Goal: Task Accomplishment & Management: Complete application form

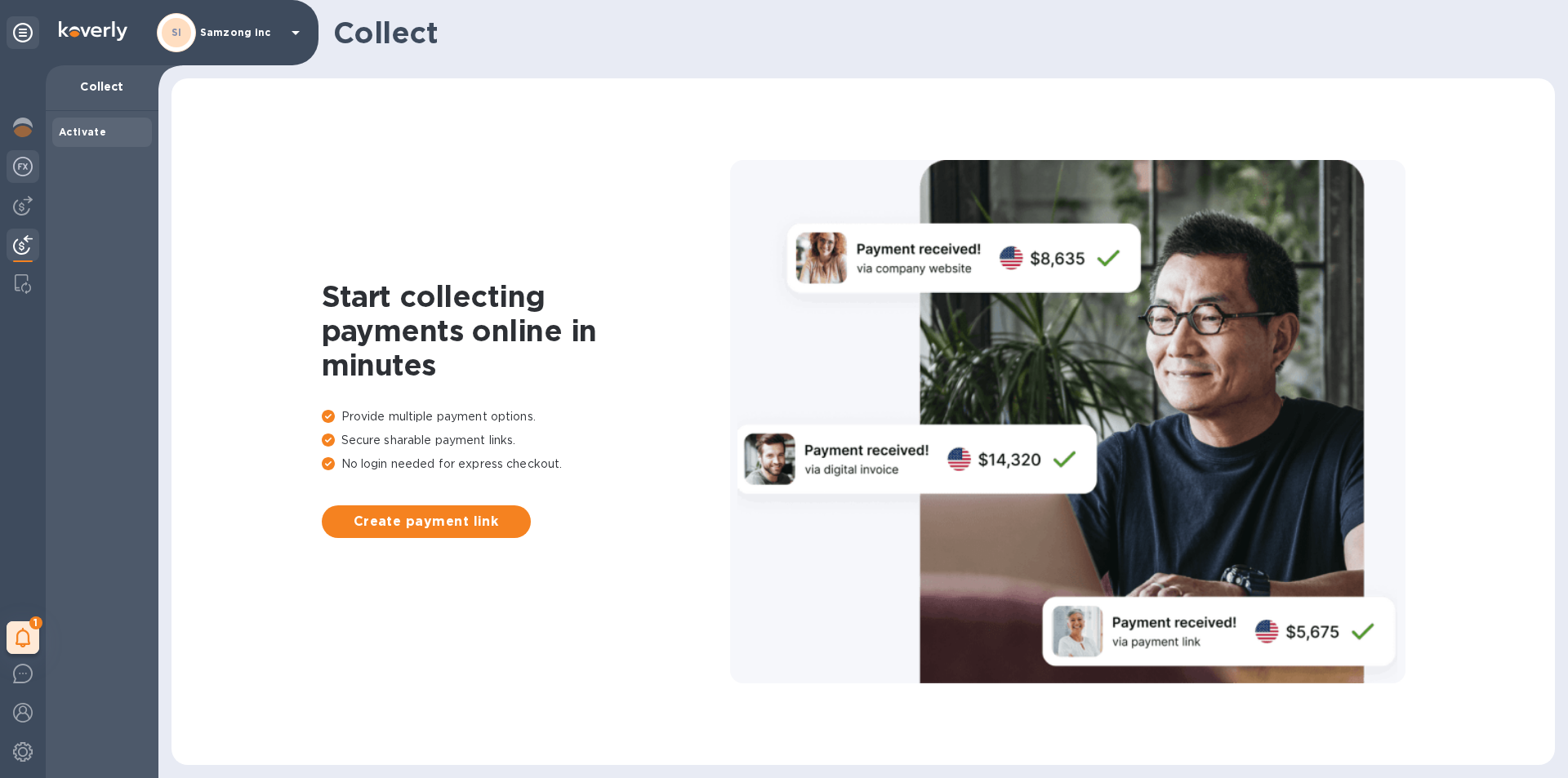
click at [19, 160] on img at bounding box center [23, 166] width 19 height 19
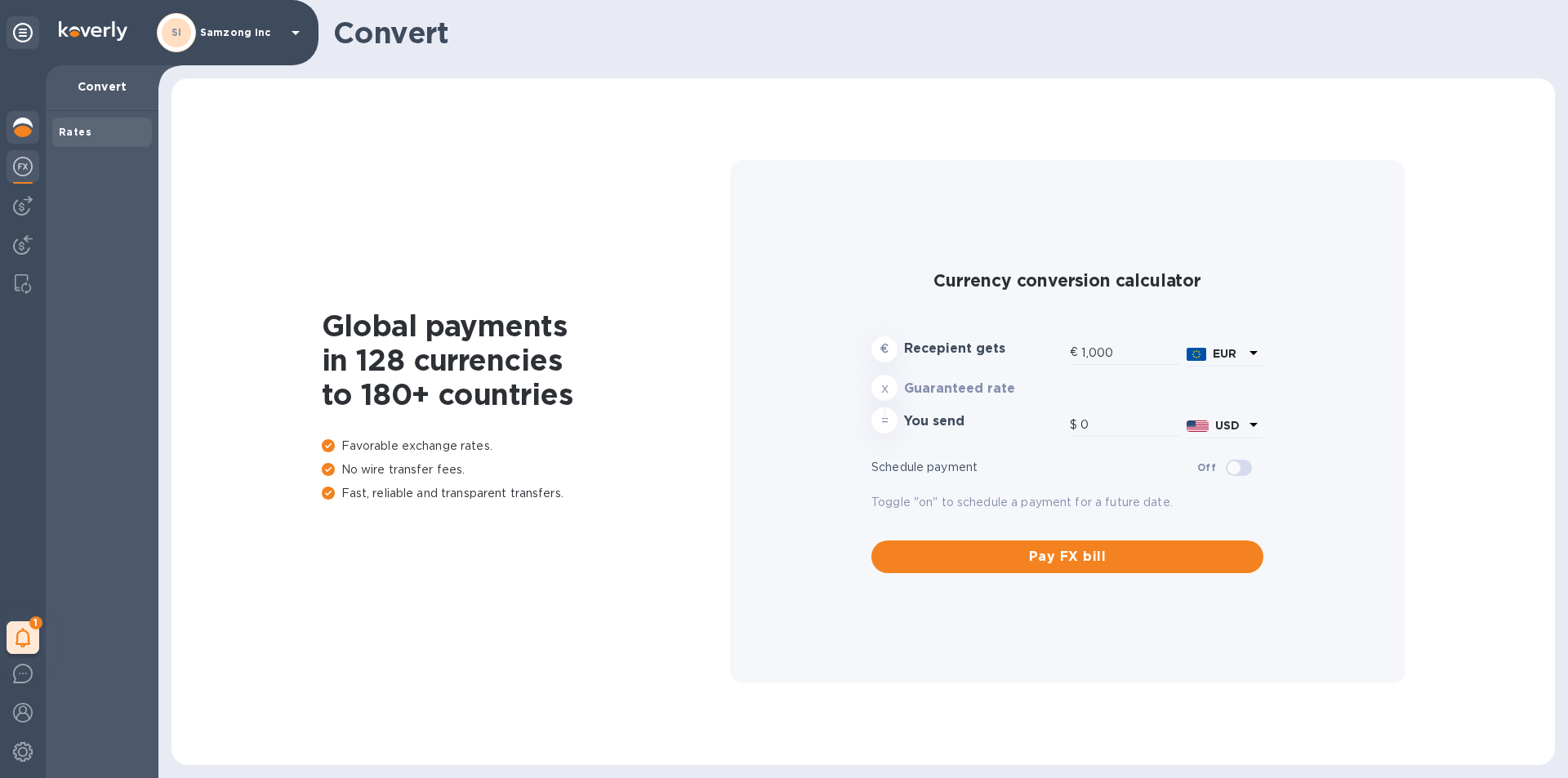
type input "1,176.47"
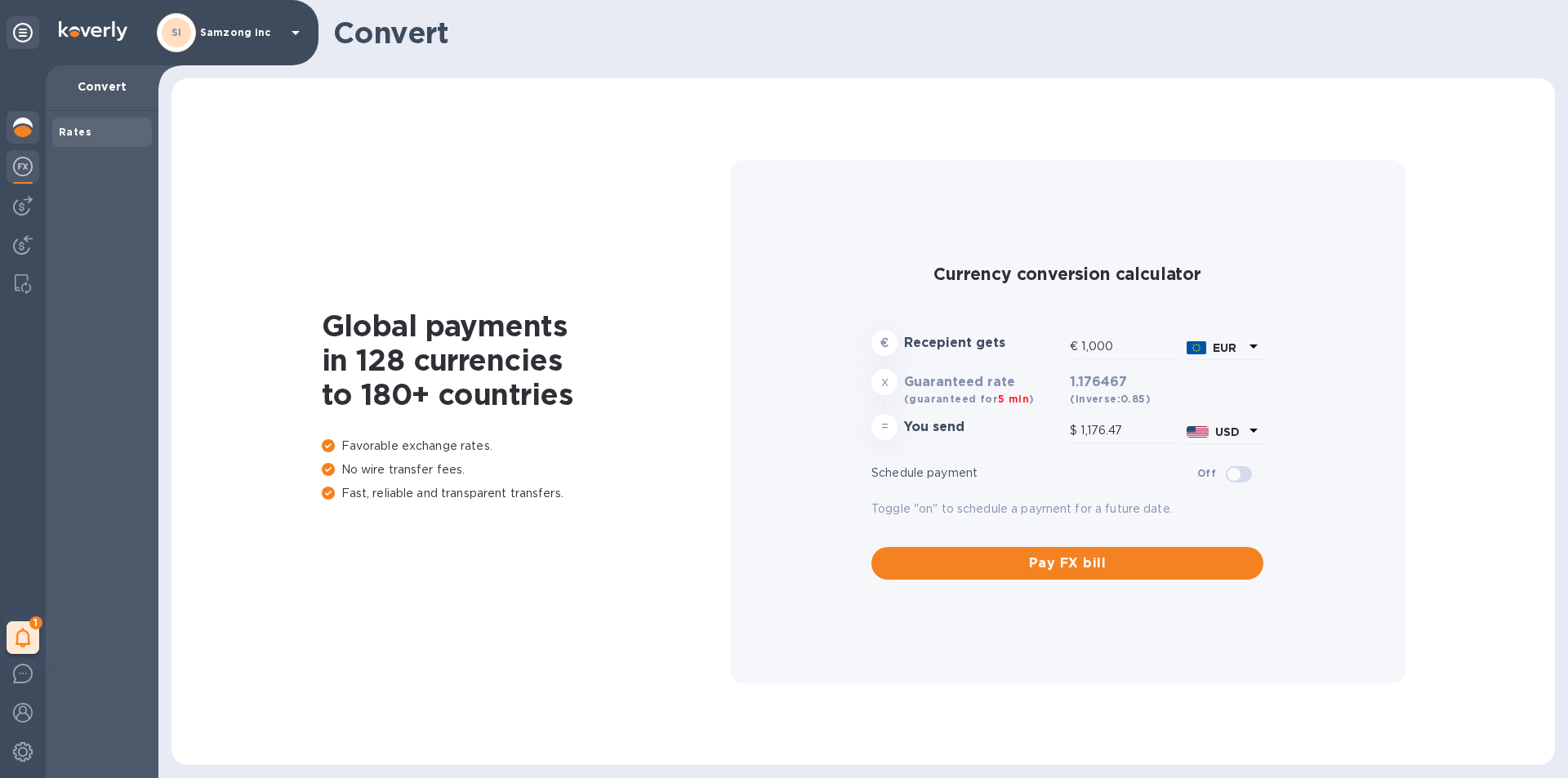
click at [24, 125] on img at bounding box center [23, 127] width 19 height 19
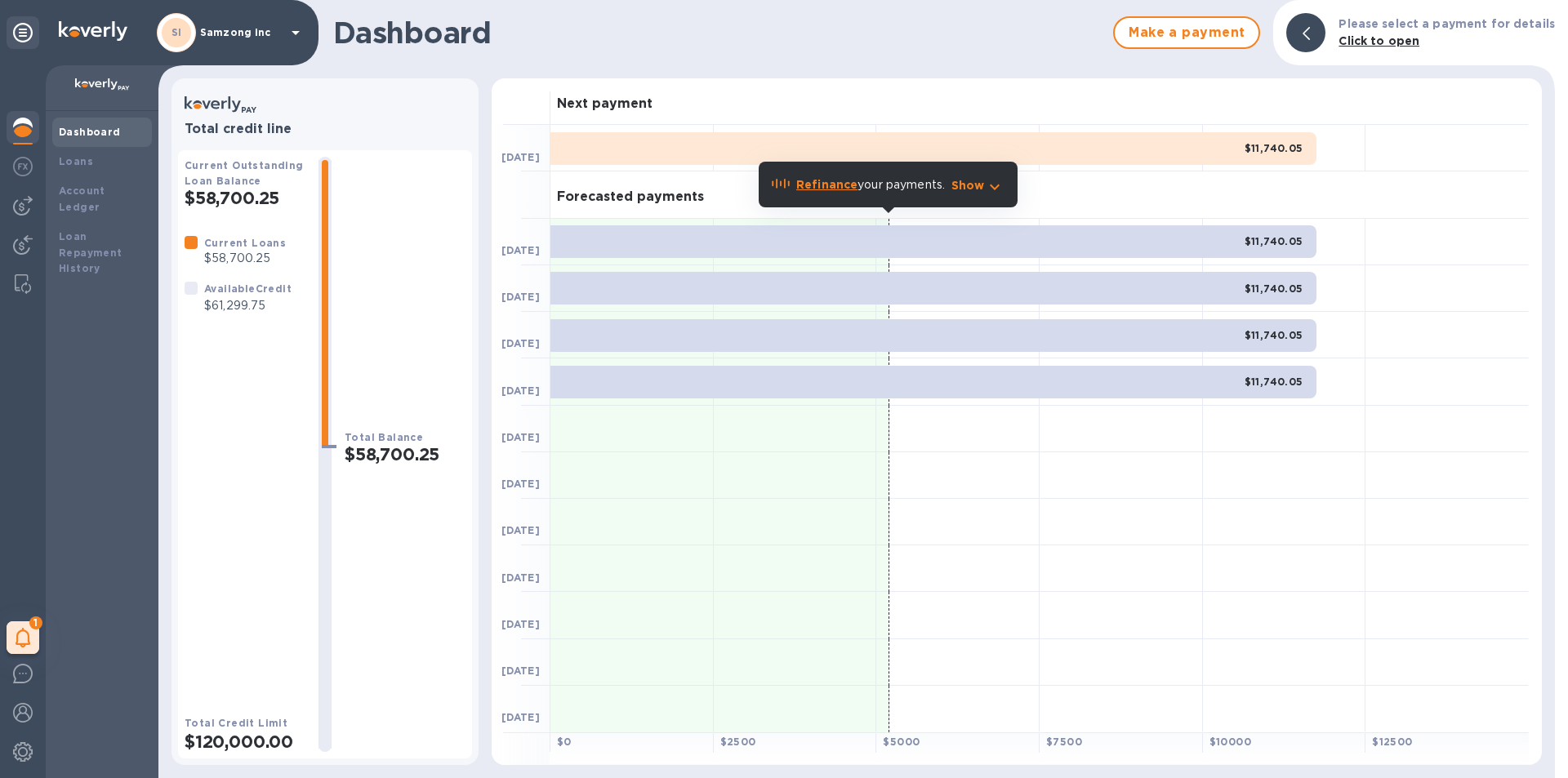
click at [1067, 180] on div "Forecasted payments" at bounding box center [1039, 195] width 978 height 47
click at [92, 158] on div "Loans" at bounding box center [101, 162] width 86 height 17
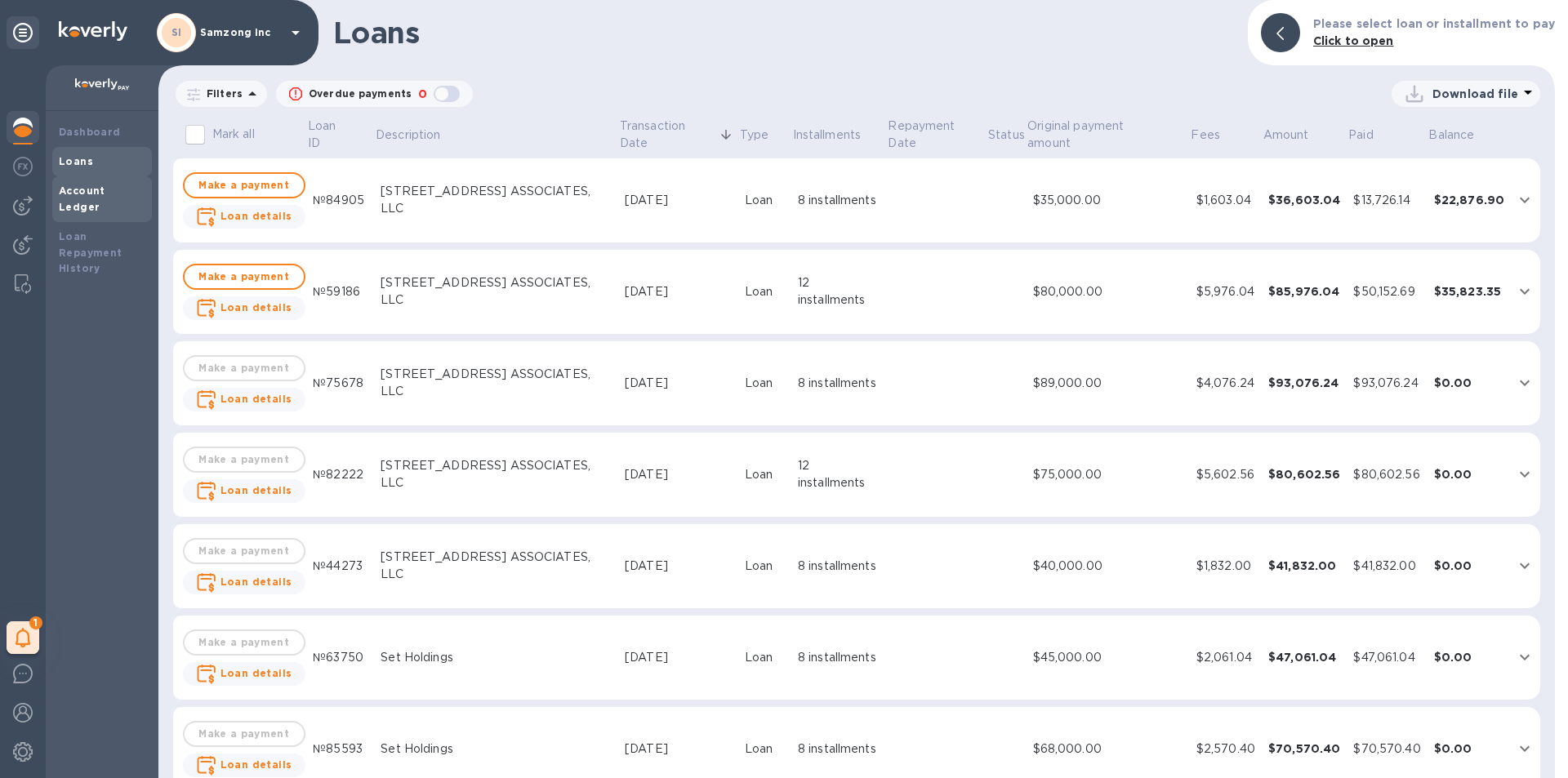
click at [96, 190] on b "Account Ledger" at bounding box center [82, 199] width 47 height 28
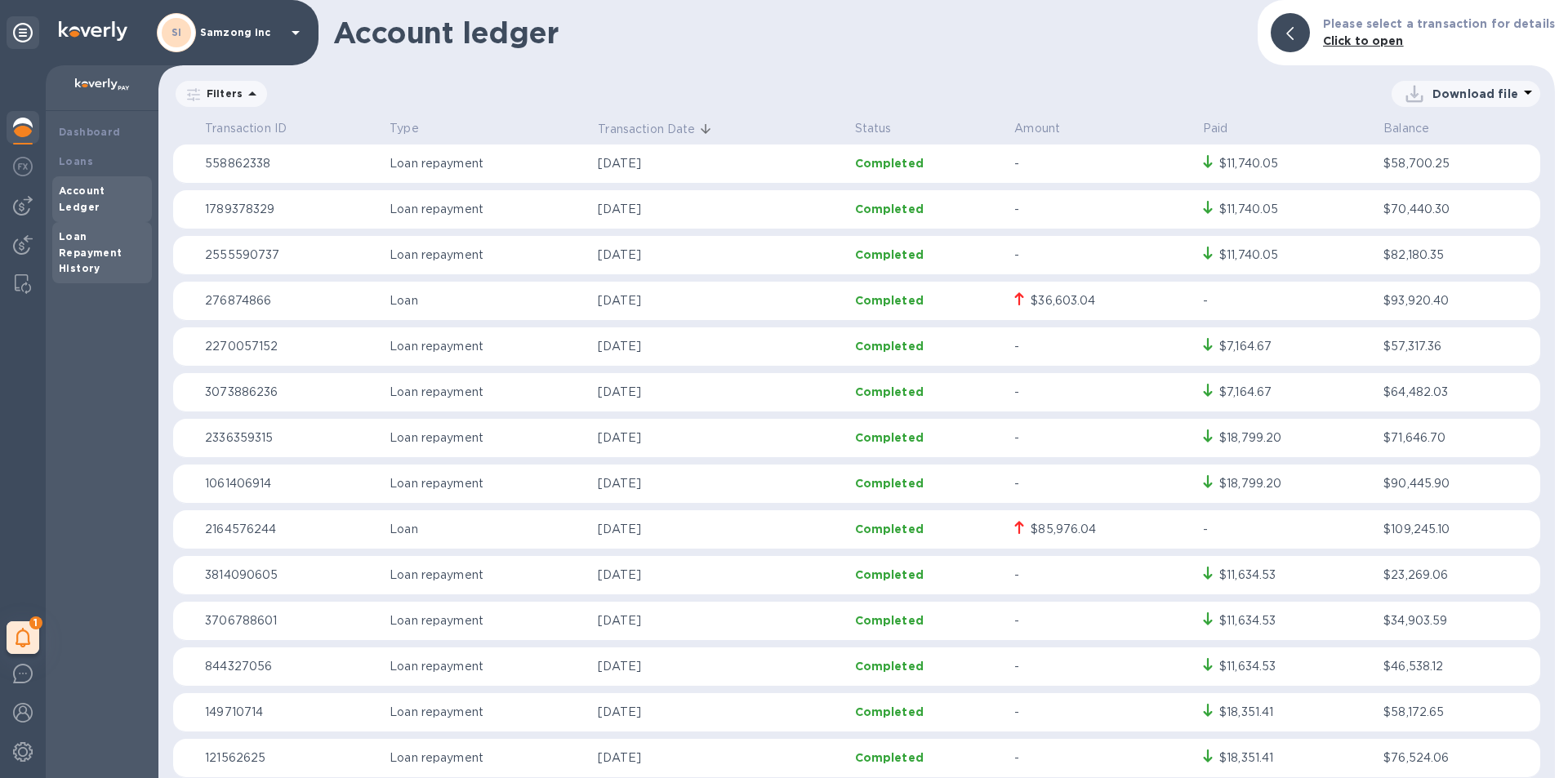
click at [75, 230] on b "Loan Repayment History" at bounding box center [90, 253] width 64 height 45
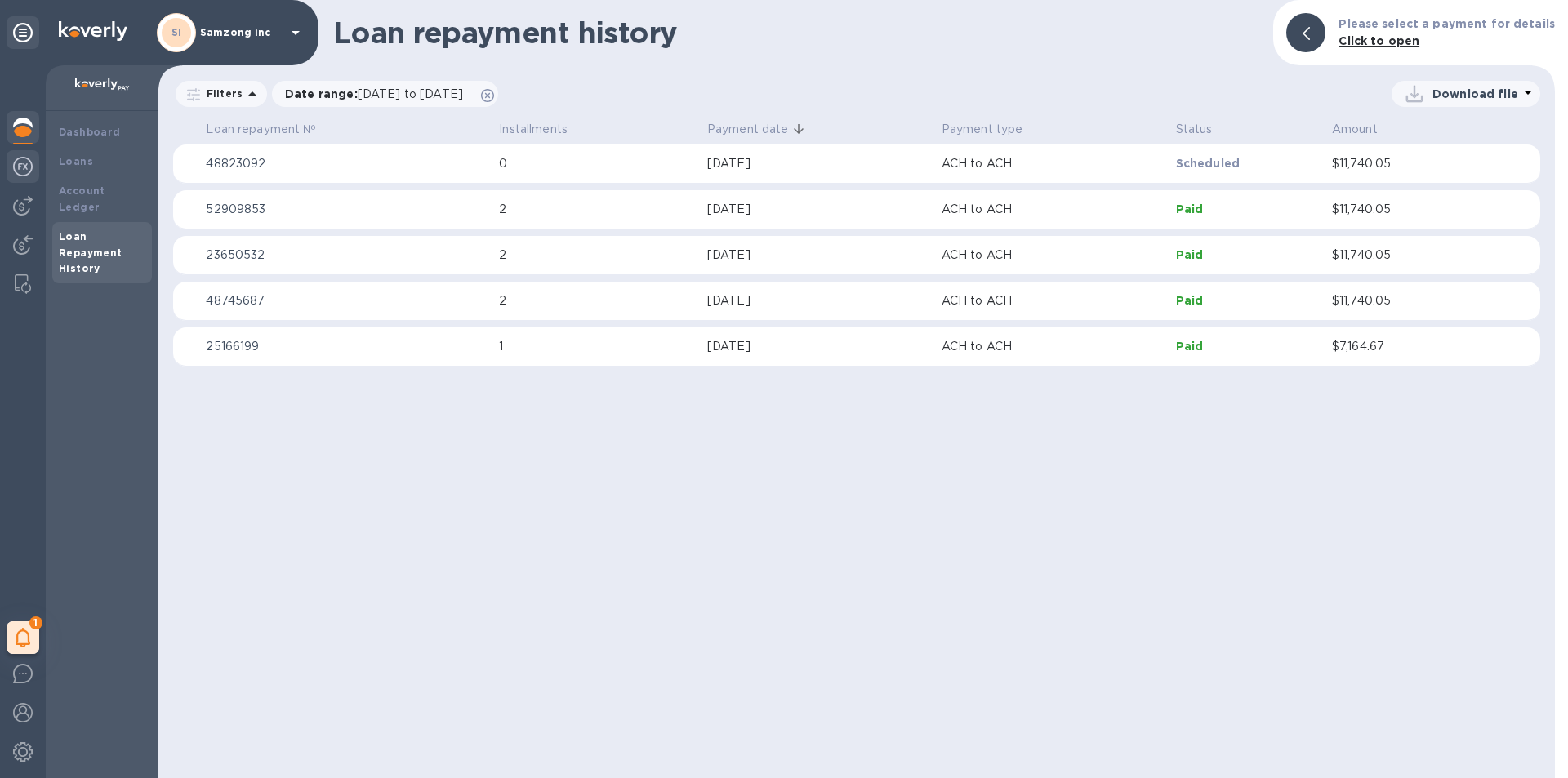
click at [23, 160] on img at bounding box center [23, 166] width 19 height 19
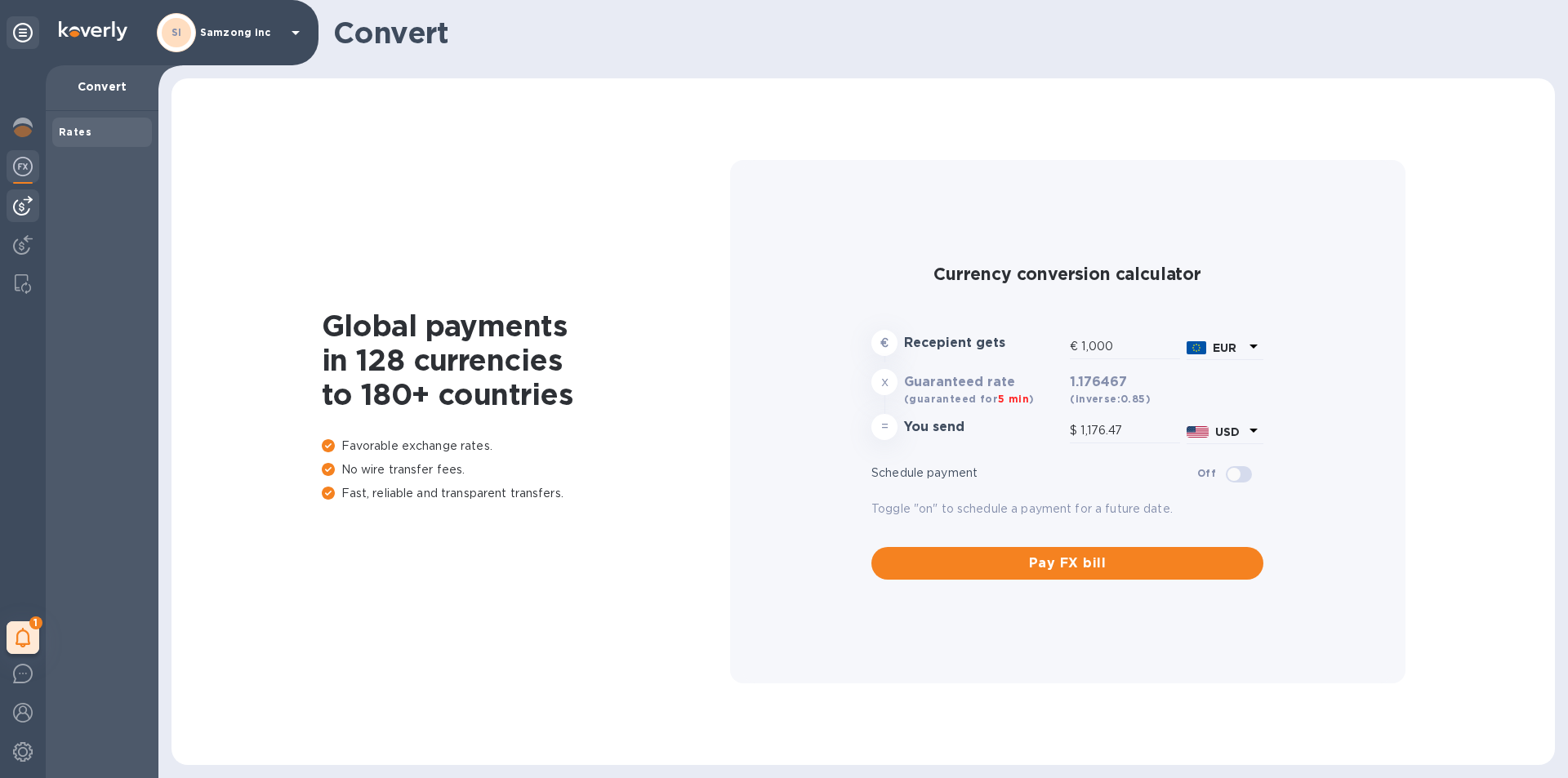
click at [23, 200] on img at bounding box center [23, 205] width 19 height 19
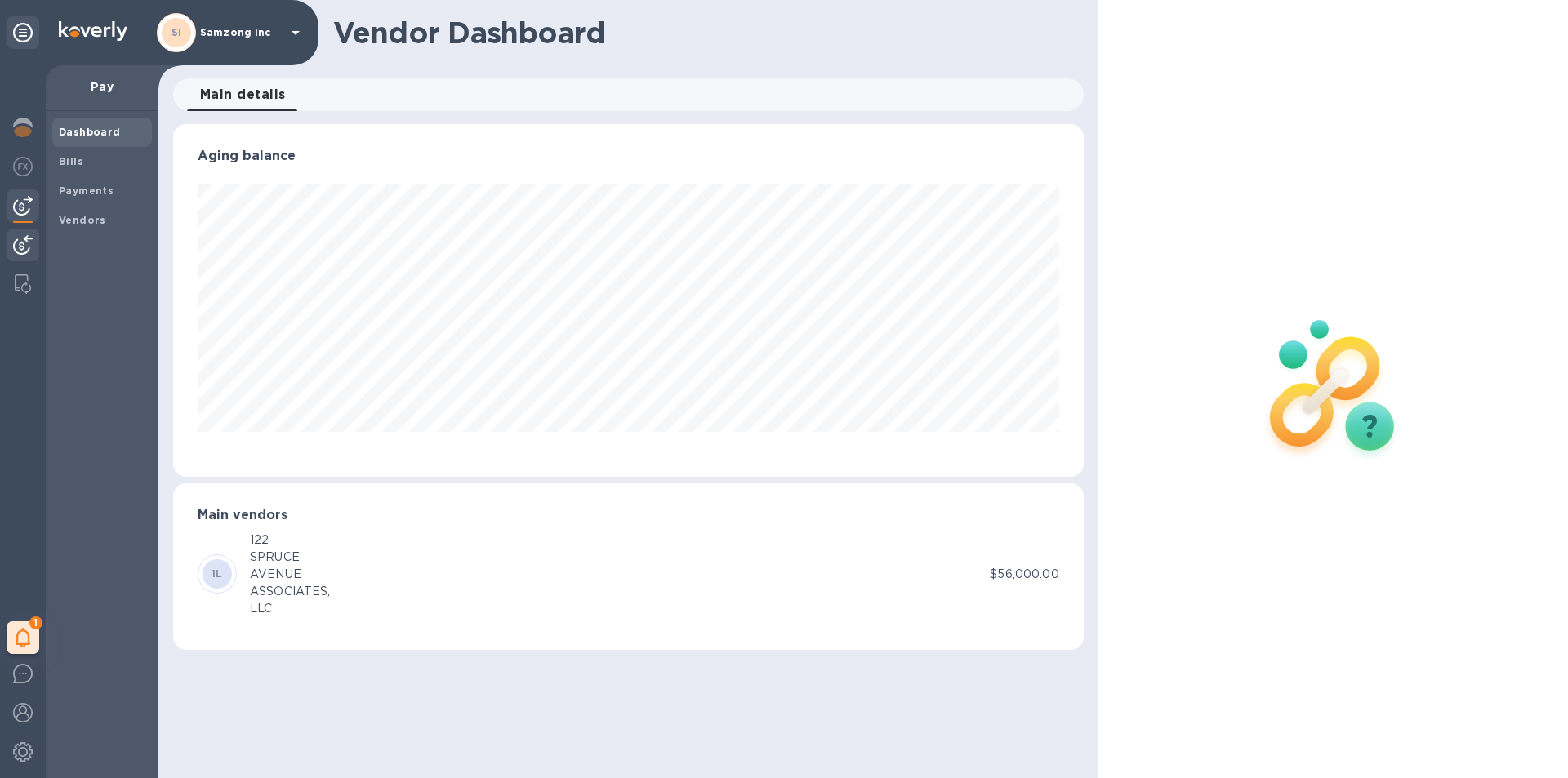
scroll to position [353, 910]
click at [20, 240] on img at bounding box center [23, 244] width 19 height 19
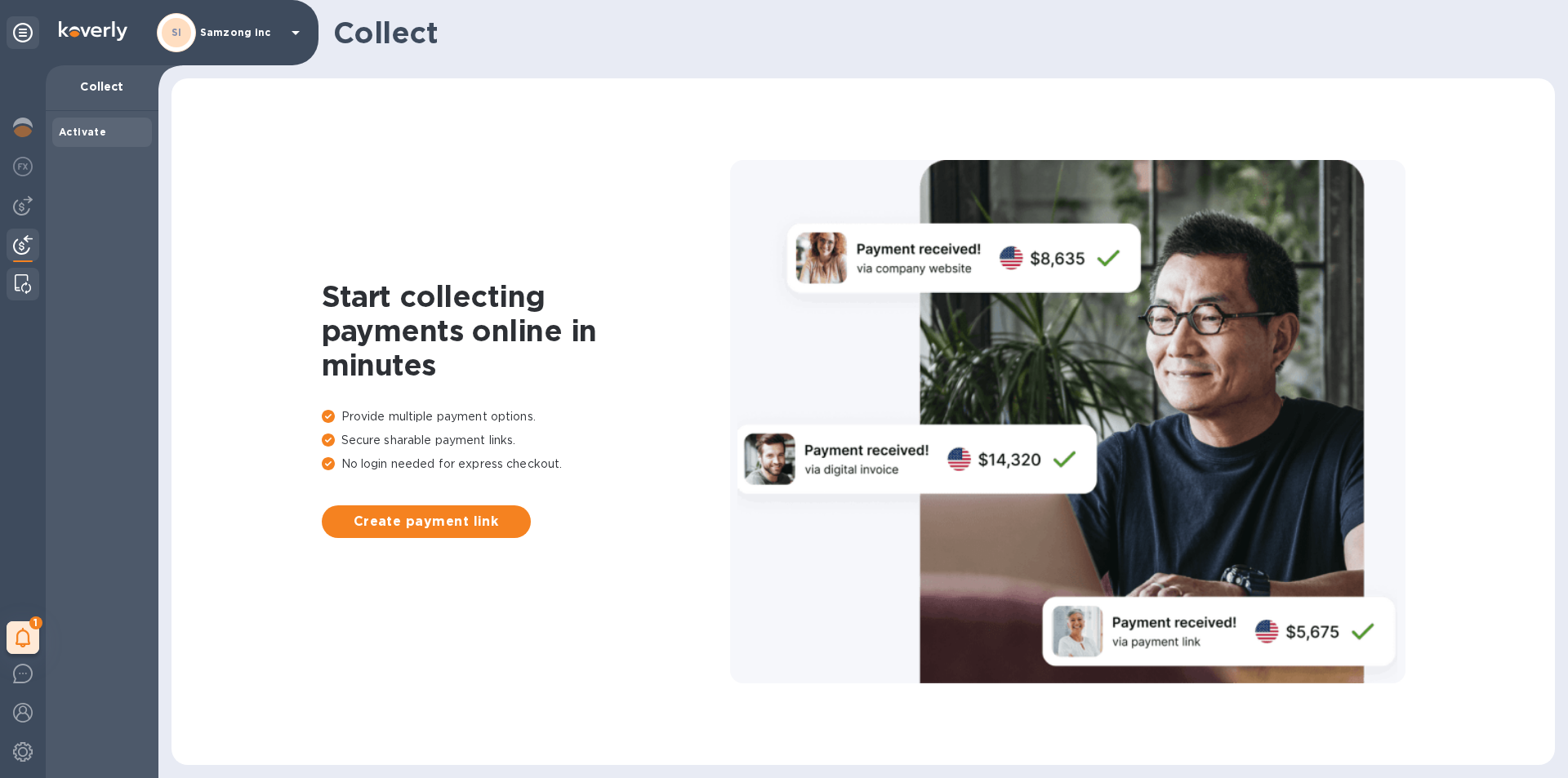
click at [26, 280] on img at bounding box center [23, 284] width 17 height 19
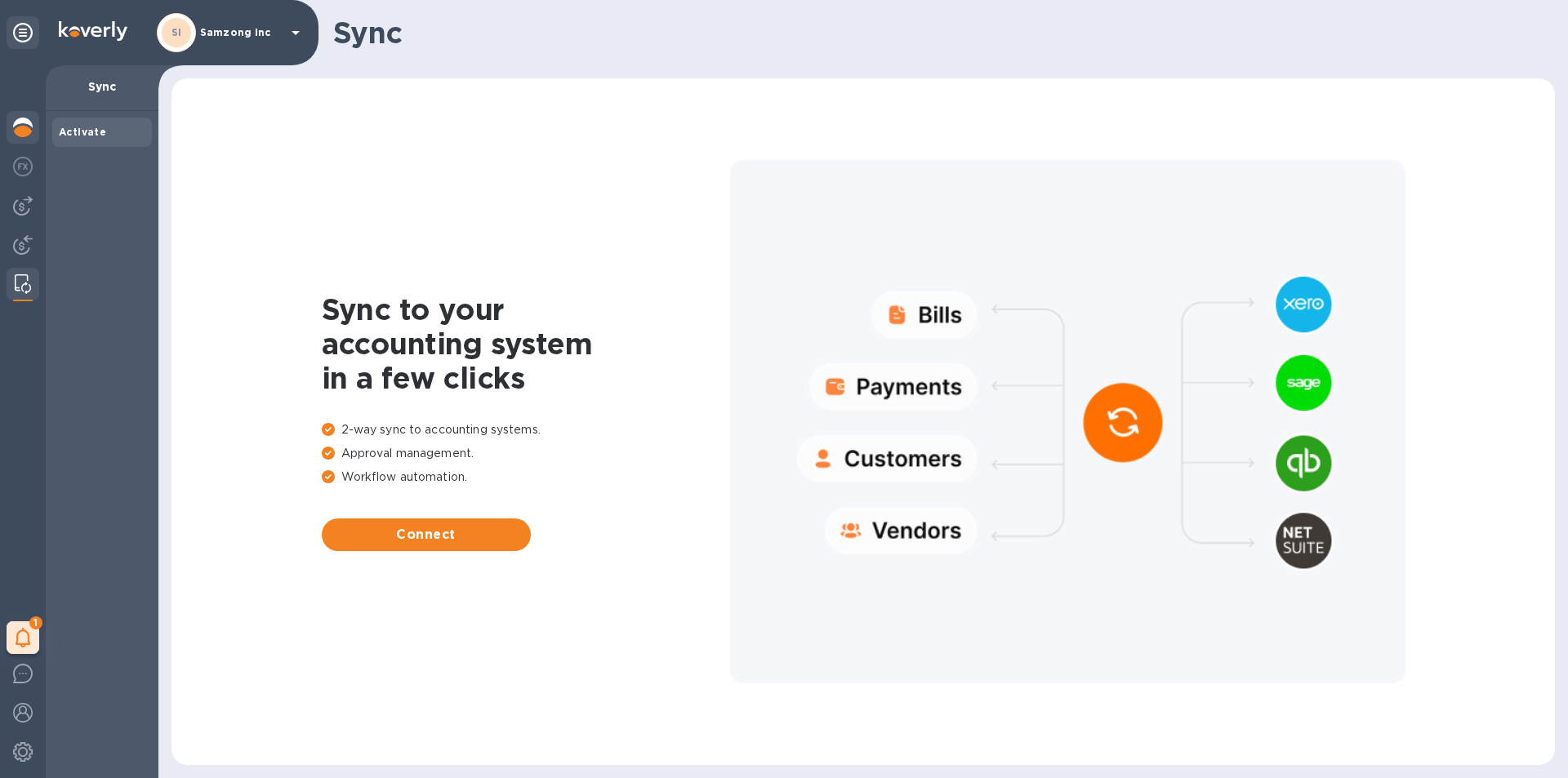
click at [23, 125] on img at bounding box center [23, 127] width 19 height 19
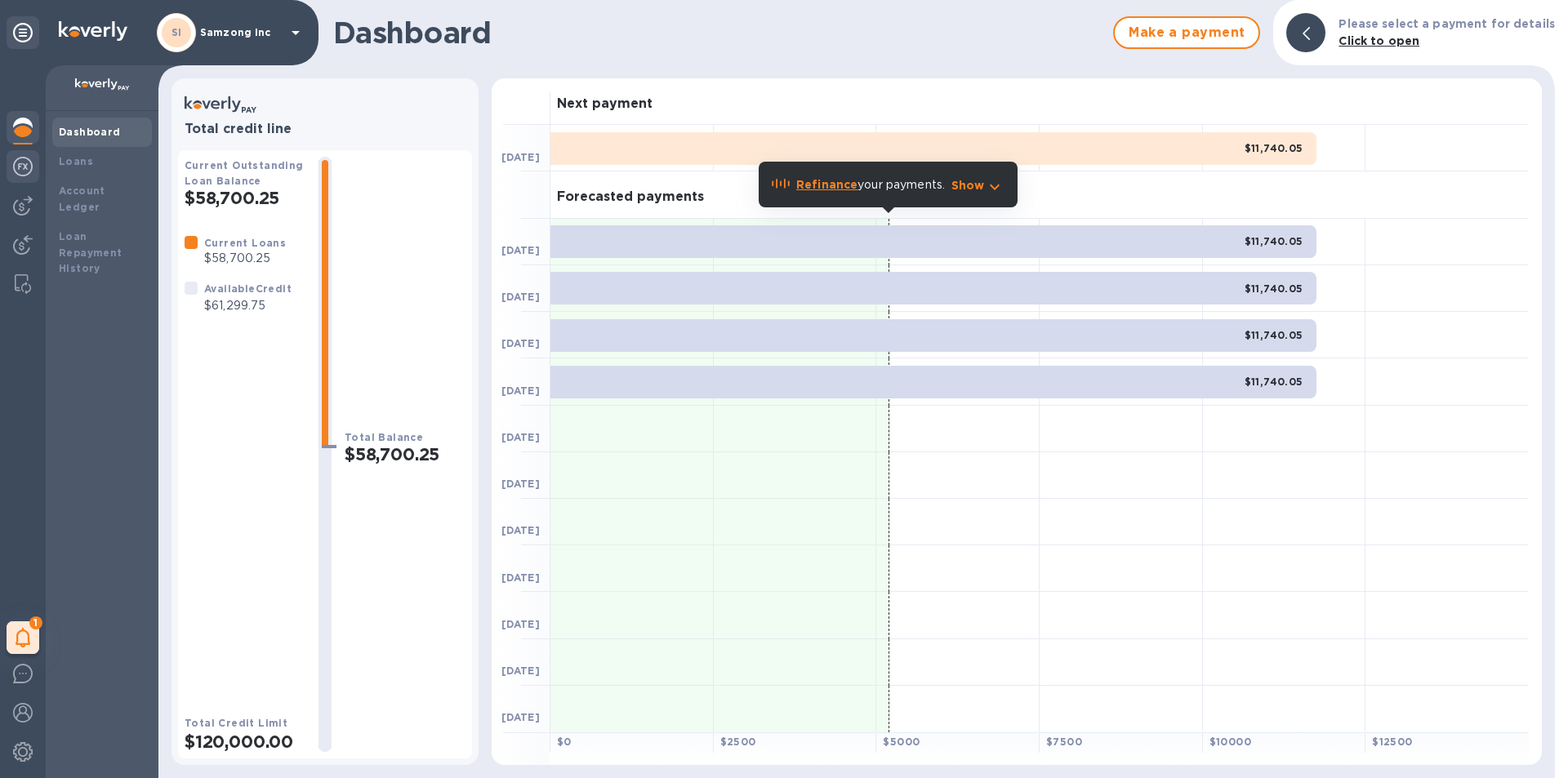
click at [15, 160] on img at bounding box center [23, 166] width 19 height 19
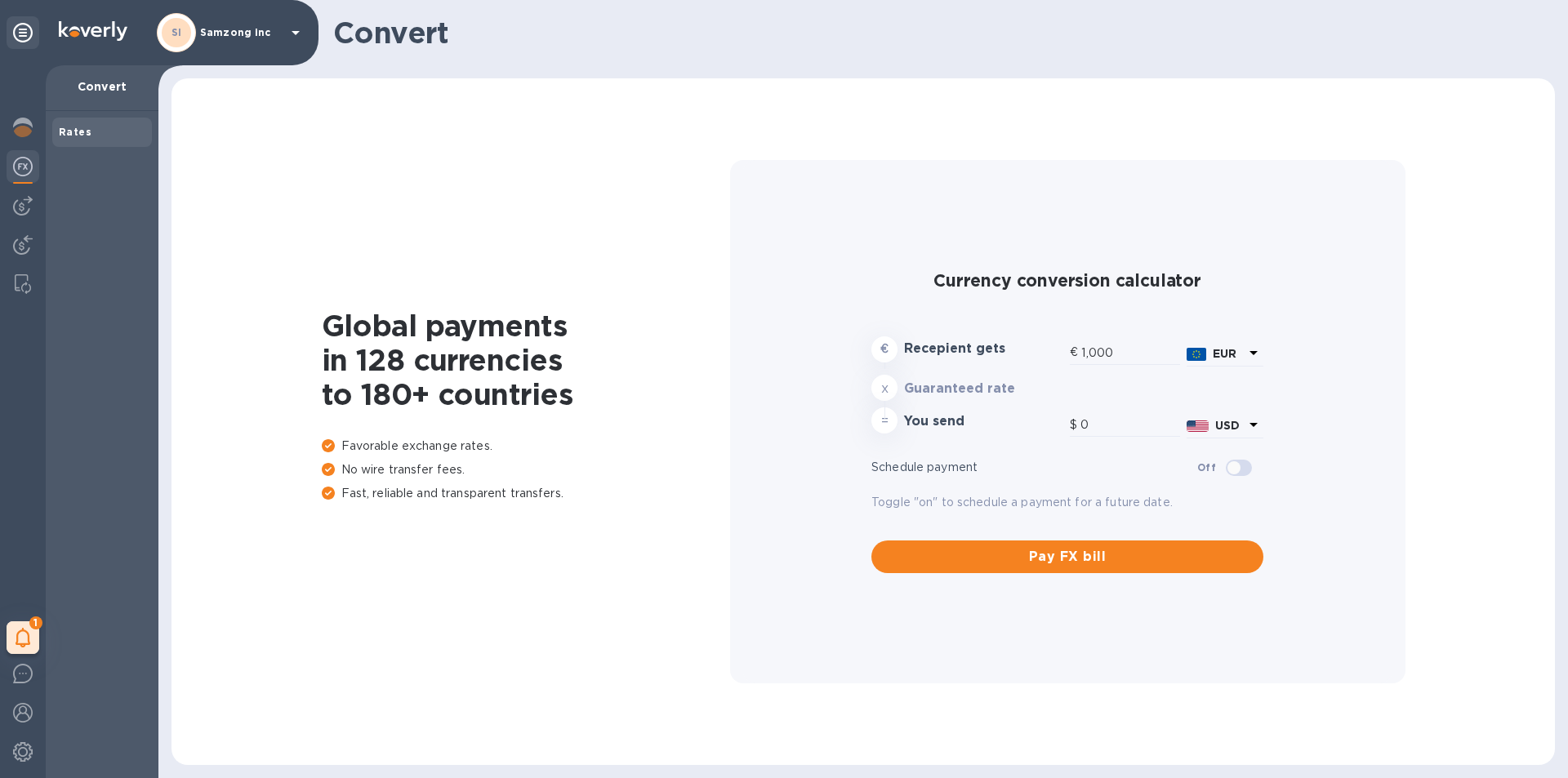
type input "1,176.47"
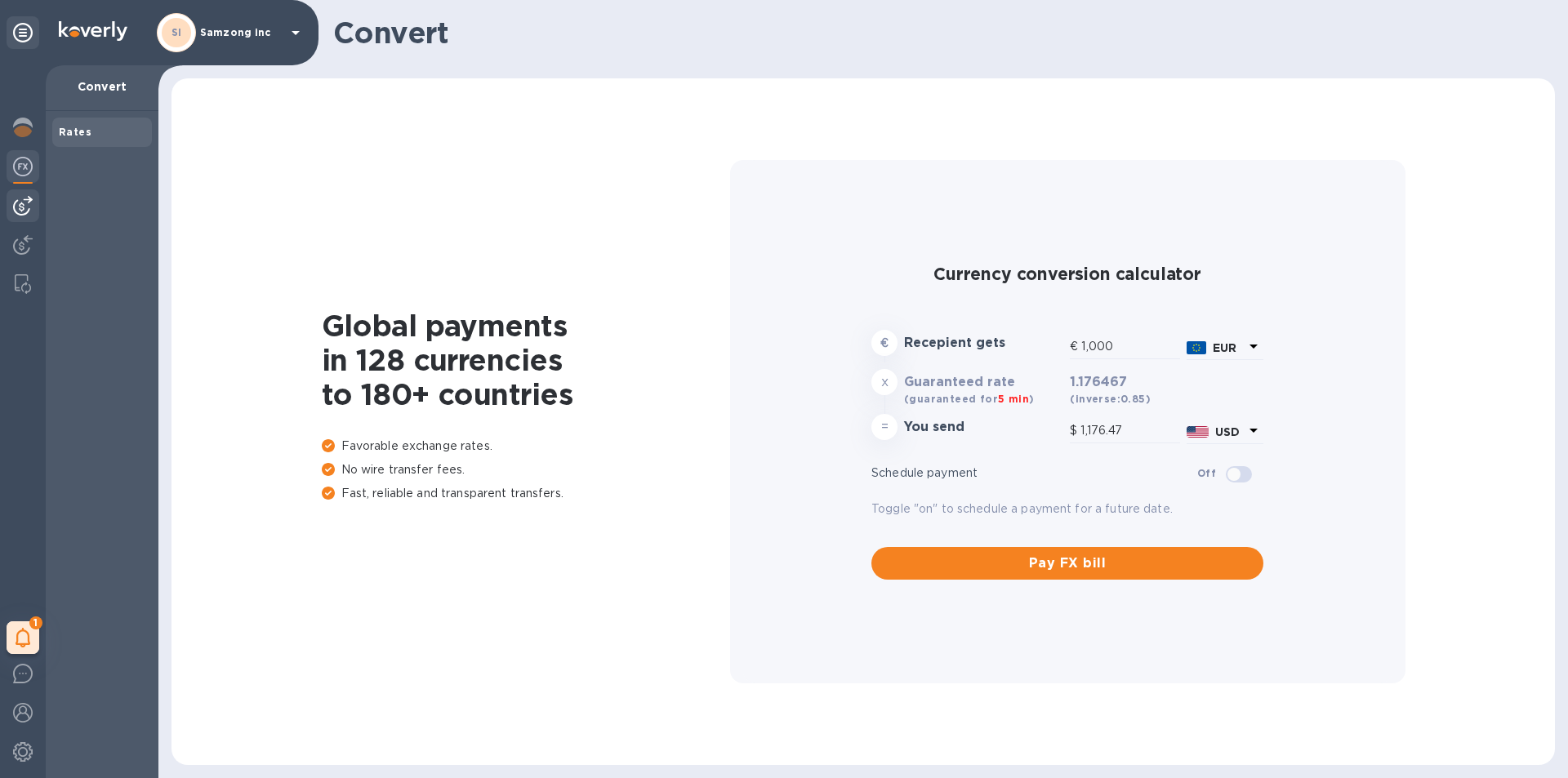
click at [21, 198] on img at bounding box center [23, 205] width 19 height 19
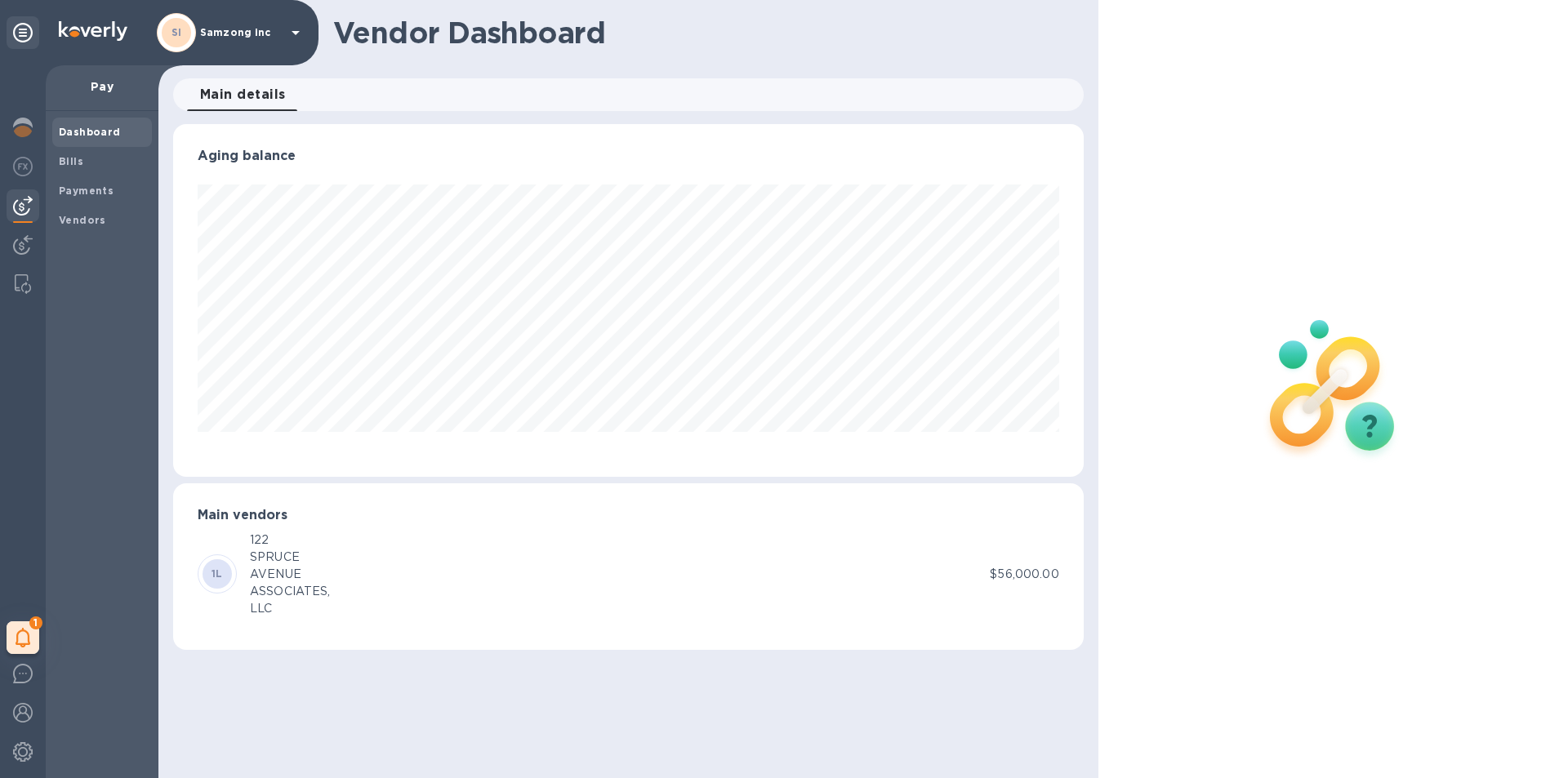
scroll to position [353, 910]
drag, startPoint x: 18, startPoint y: 233, endPoint x: 3, endPoint y: 148, distance: 86.3
click at [3, 148] on div "1 My tasks" at bounding box center [23, 422] width 46 height 713
click at [80, 161] on b "Bills" at bounding box center [70, 161] width 24 height 13
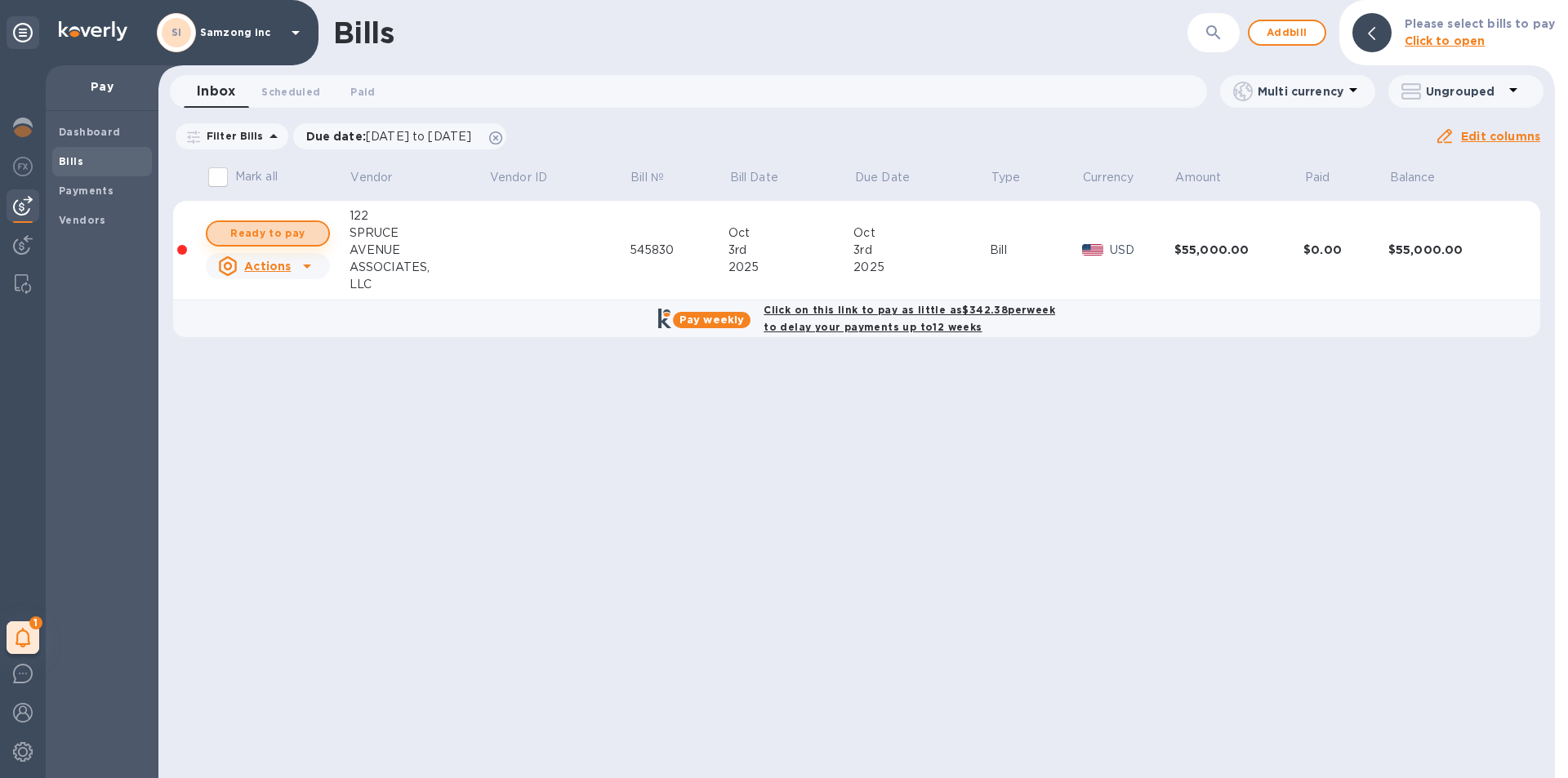
click at [288, 233] on span "Ready to pay" at bounding box center [268, 233] width 94 height 19
click at [260, 228] on span "Ready to pay" at bounding box center [268, 233] width 94 height 19
checkbox input "true"
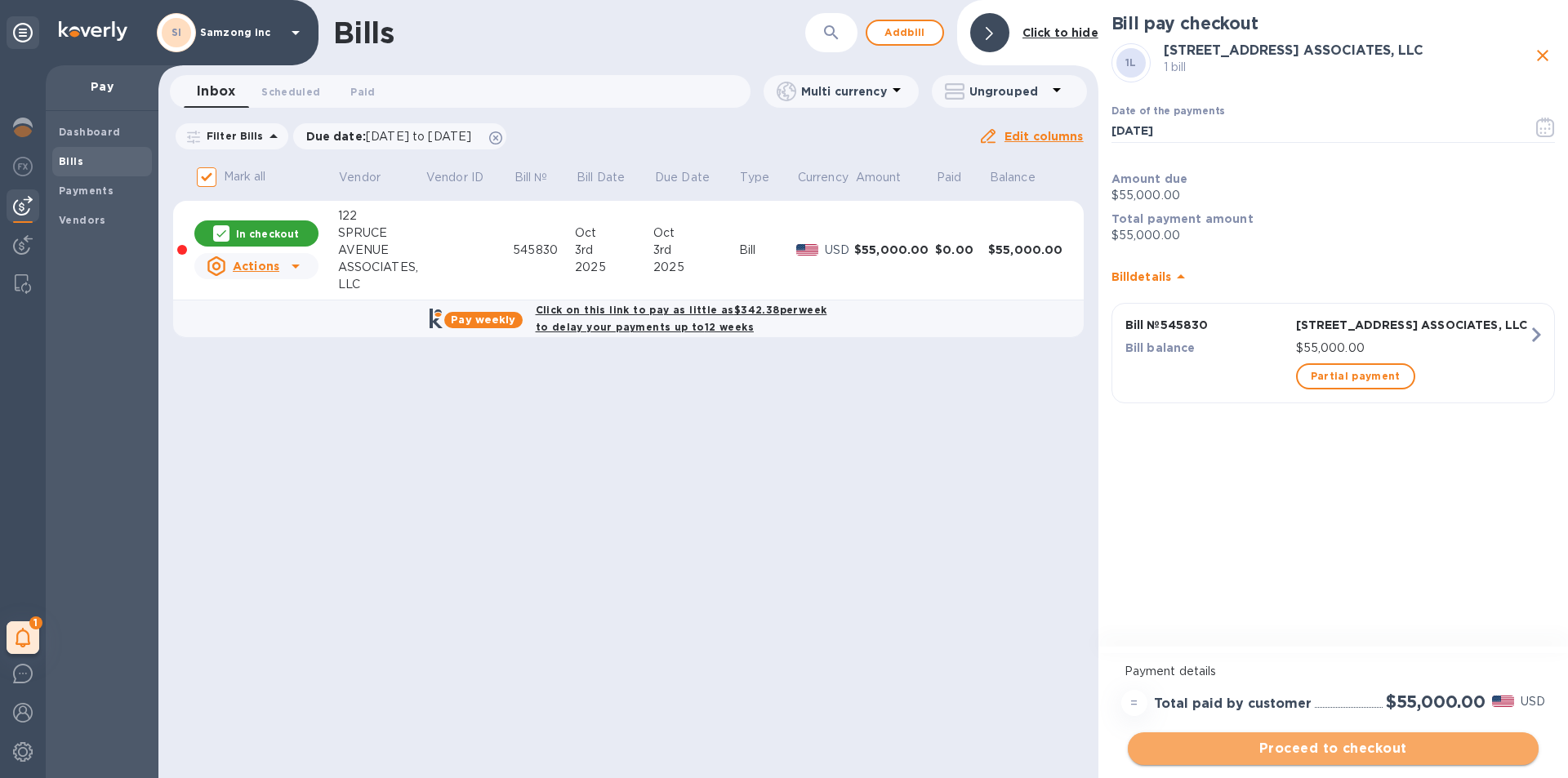
click at [1330, 751] on span "Proceed to checkout" at bounding box center [1333, 749] width 385 height 19
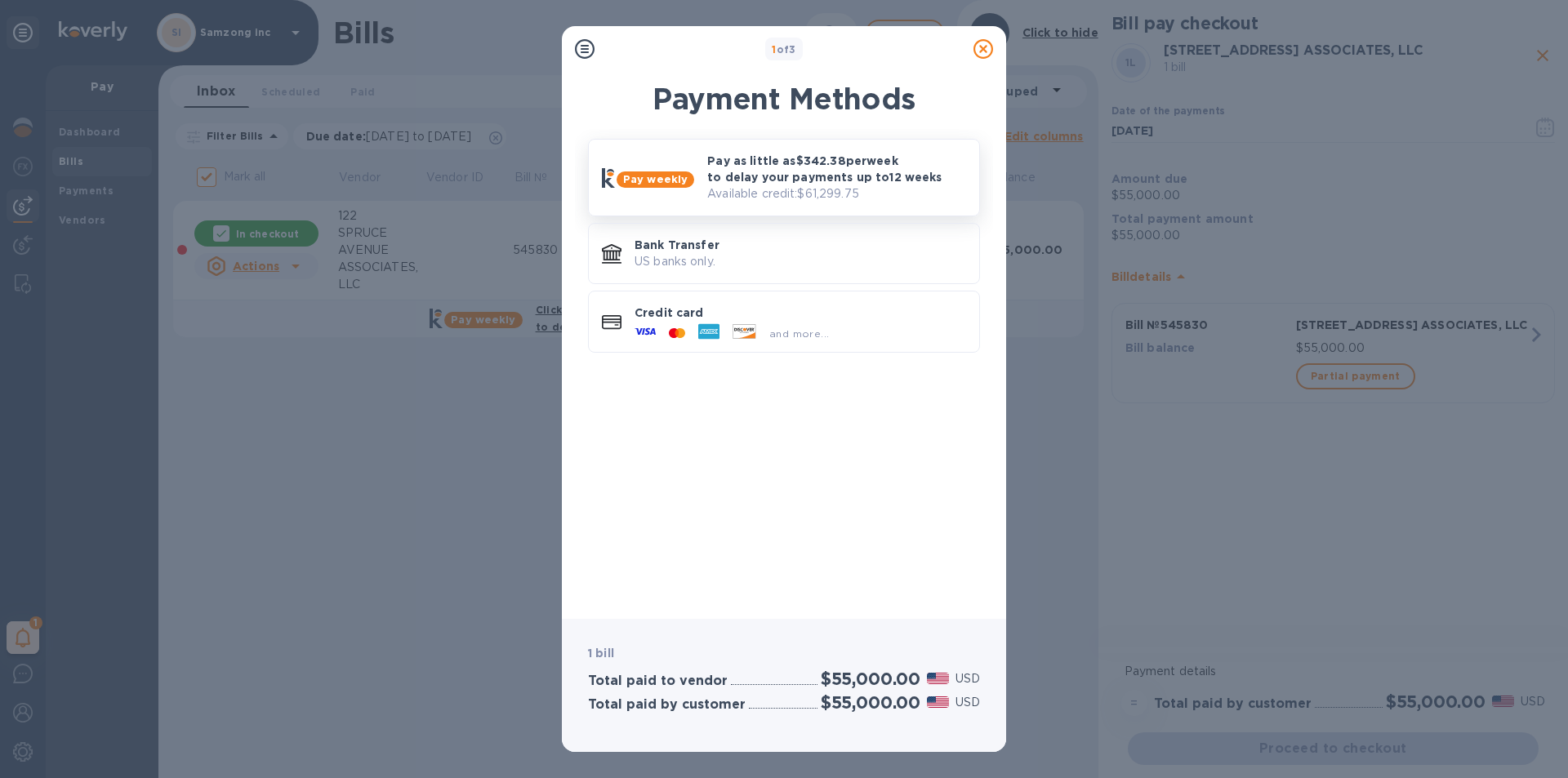
click at [742, 167] on p "Pay as little as $342.38 per week to delay your payments up to 12 weeks" at bounding box center [837, 169] width 259 height 33
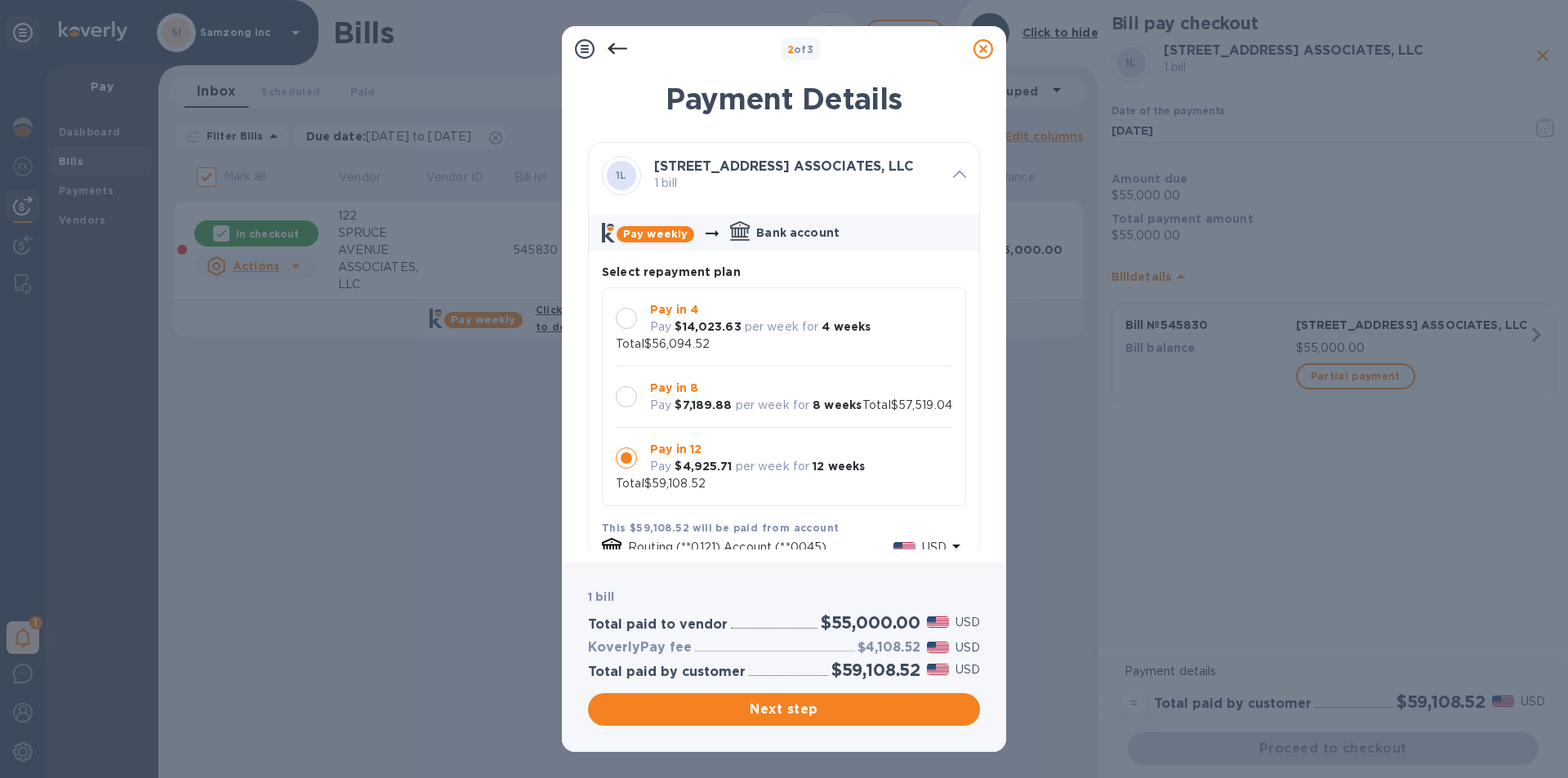
click at [625, 449] on div at bounding box center [626, 458] width 21 height 21
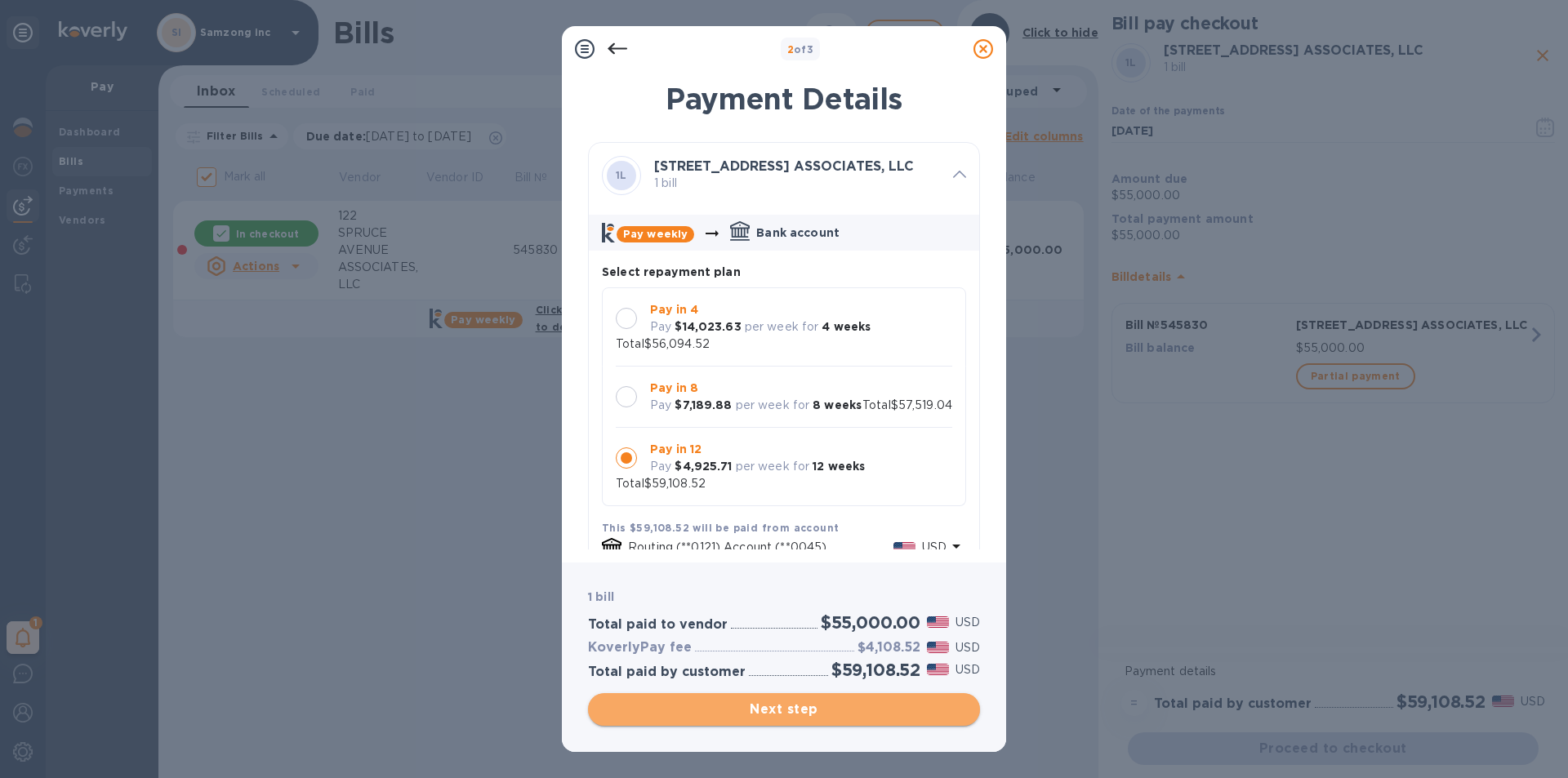
click at [834, 714] on span "Next step" at bounding box center [784, 709] width 365 height 19
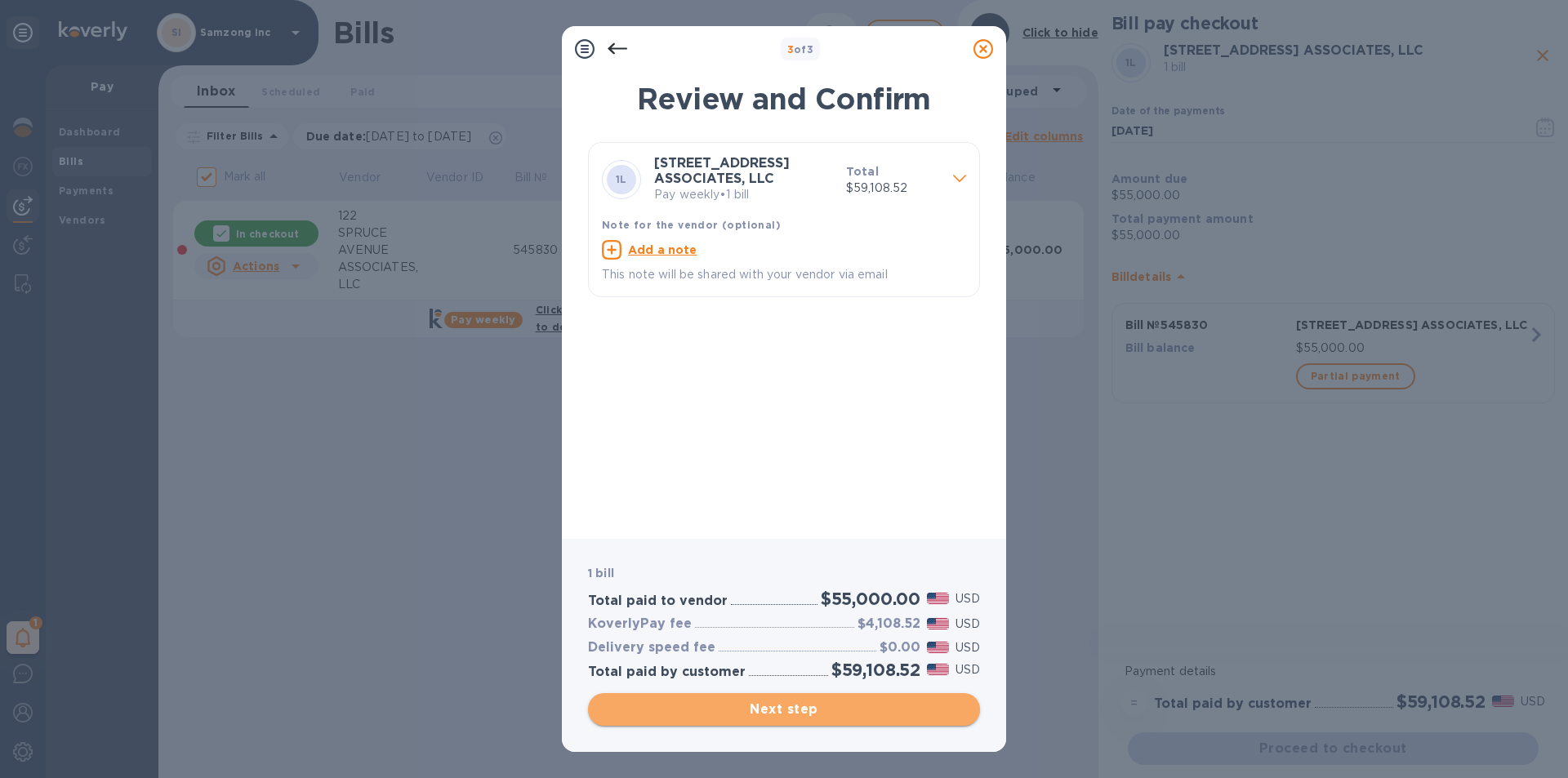
click at [829, 708] on span "Next step" at bounding box center [784, 709] width 365 height 19
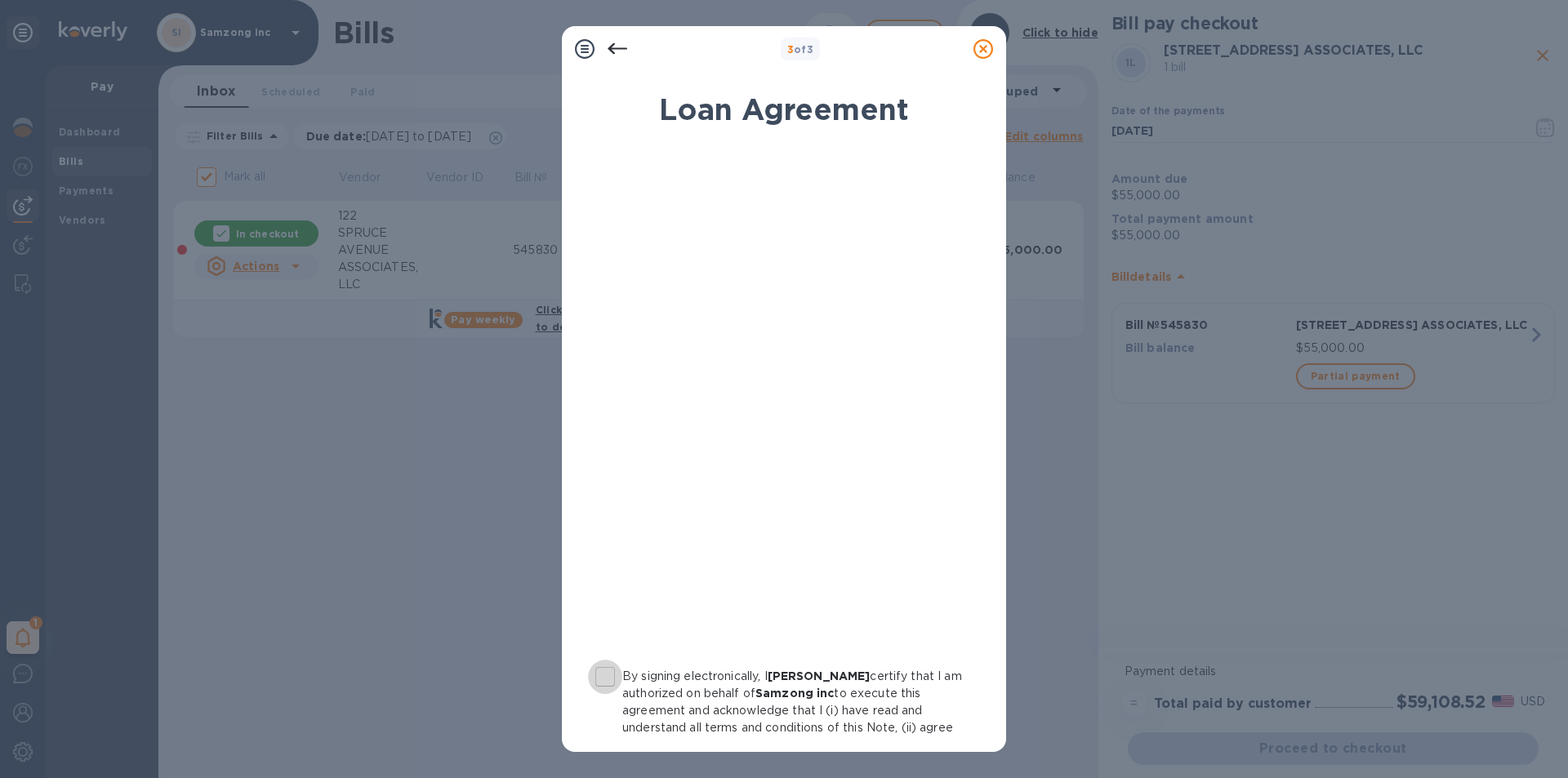
drag, startPoint x: 604, startPoint y: 678, endPoint x: 616, endPoint y: 673, distance: 13.0
click at [605, 678] on input "By signing electronically, I [PERSON_NAME] certify that I am authorized on beha…" at bounding box center [605, 677] width 34 height 34
checkbox input "true"
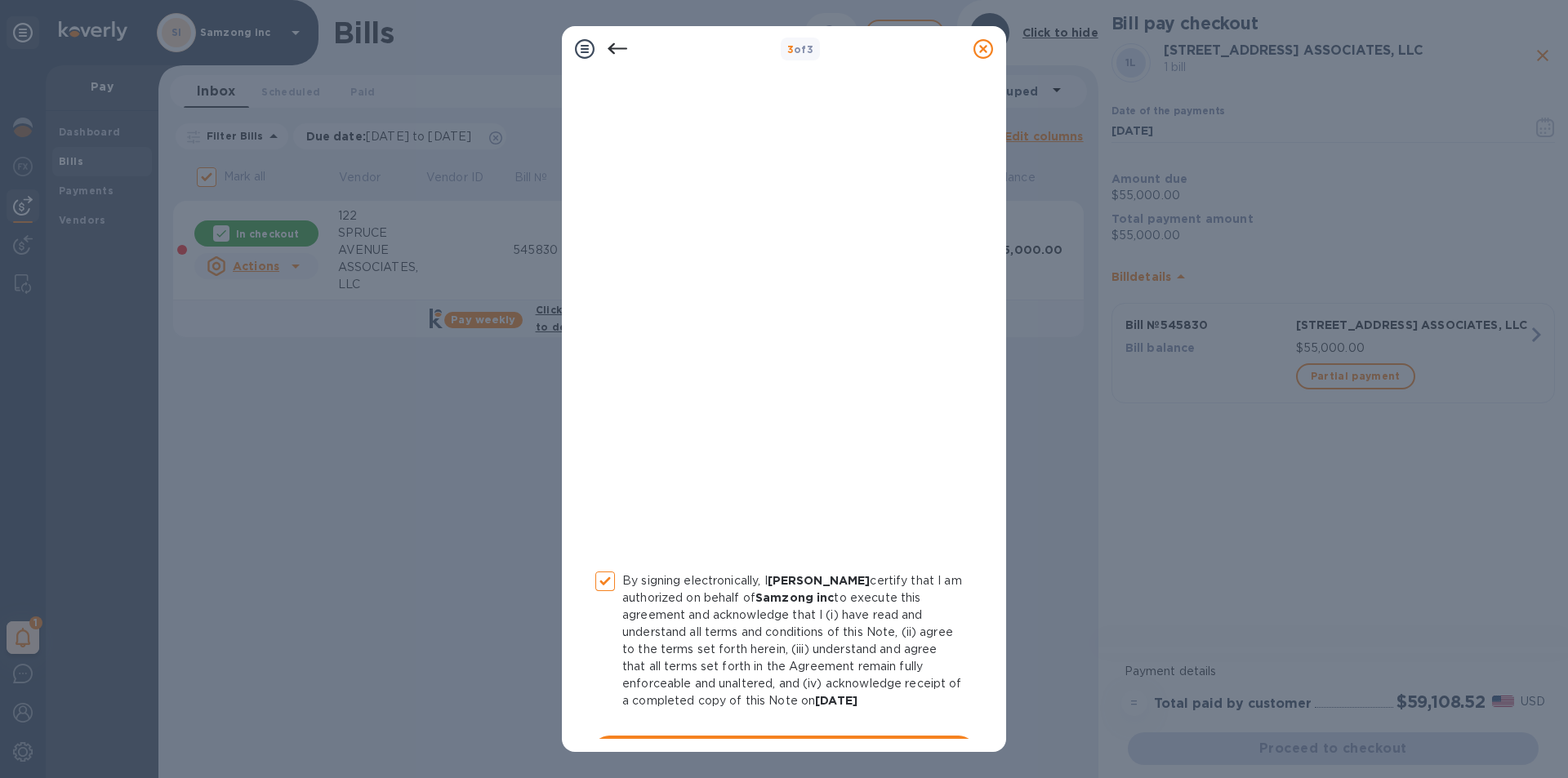
scroll to position [135, 0]
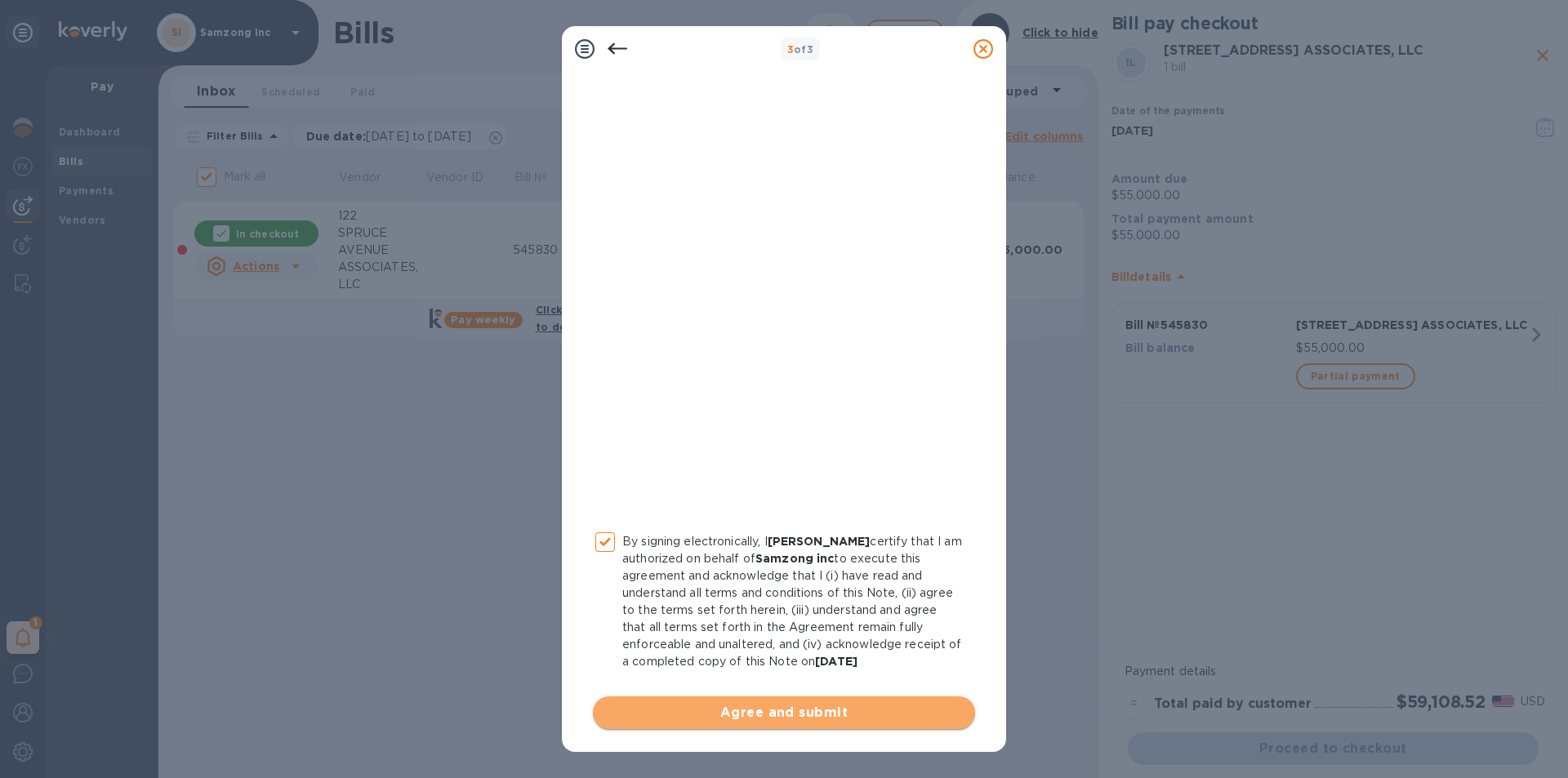
click at [804, 713] on span "Agree and submit" at bounding box center [784, 713] width 356 height 19
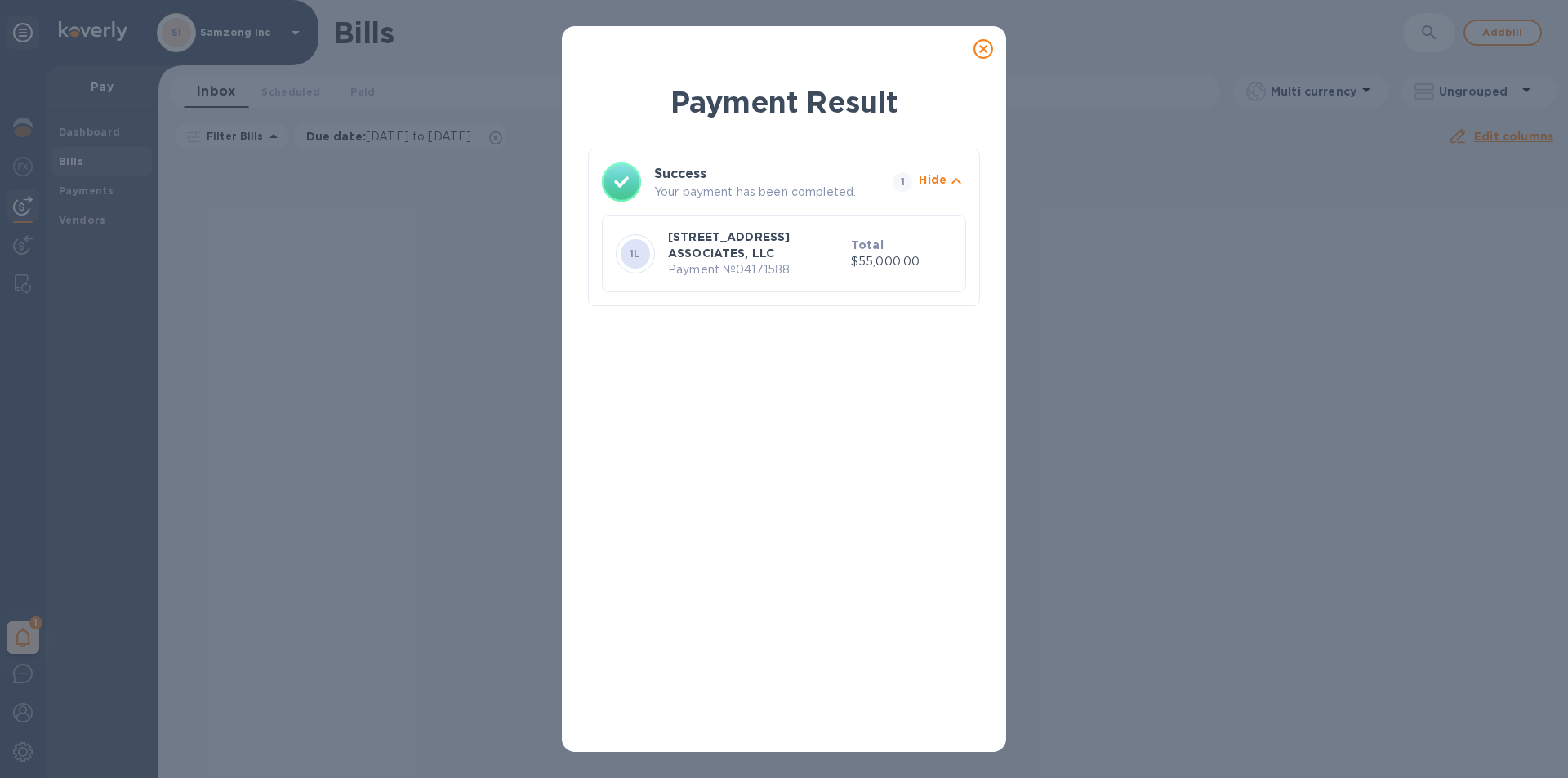
click at [988, 54] on icon at bounding box center [983, 49] width 19 height 19
